Goal: Task Accomplishment & Management: Use online tool/utility

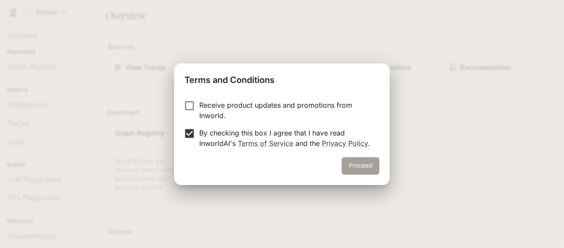
click at [365, 170] on button "Proceed" at bounding box center [361, 165] width 38 height 17
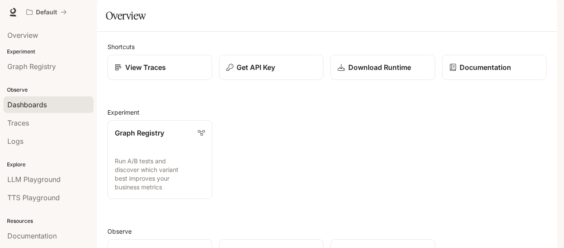
click at [42, 101] on span "Dashboards" at bounding box center [26, 104] width 39 height 10
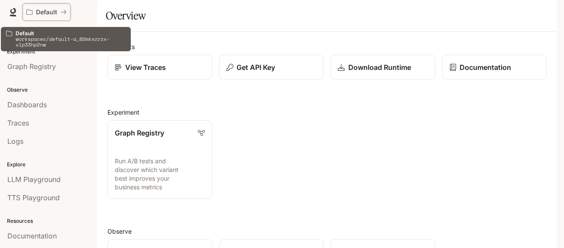
click at [43, 9] on p "Default" at bounding box center [46, 12] width 21 height 7
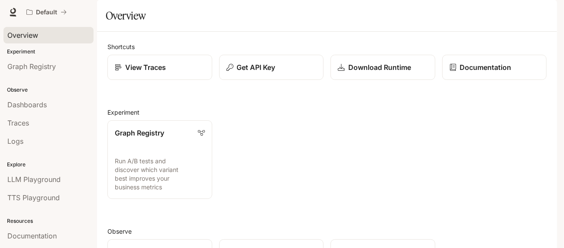
click at [15, 35] on span "Overview" at bounding box center [22, 35] width 31 height 10
click at [153, 80] on link "View Traces" at bounding box center [160, 68] width 106 height 26
